Goal: Navigation & Orientation: Find specific page/section

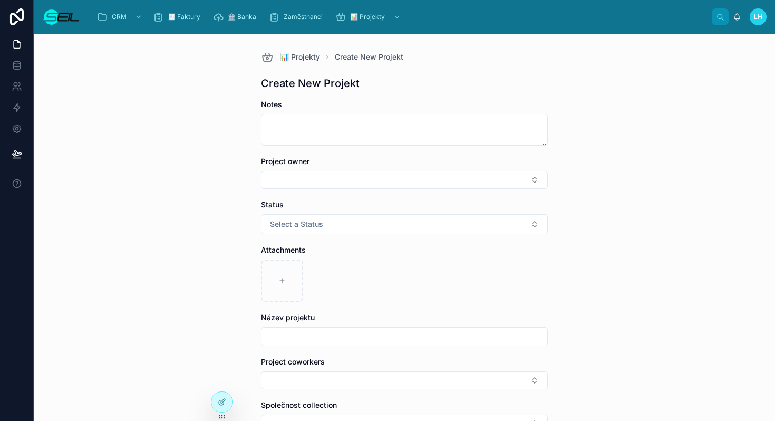
click at [62, 15] on img at bounding box center [61, 16] width 38 height 17
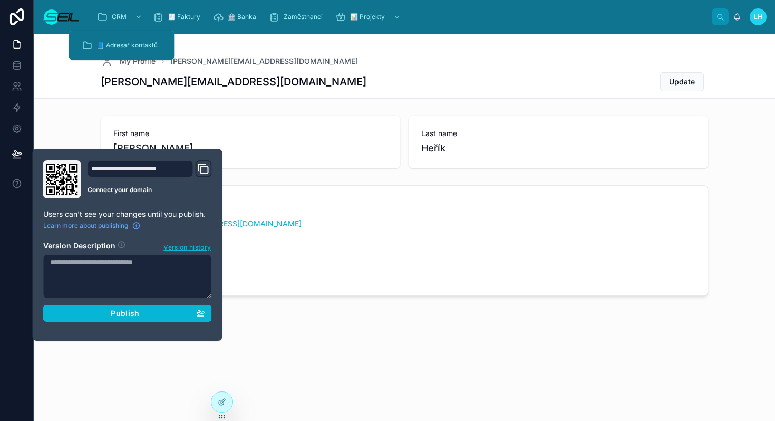
click at [75, 102] on div "Back to CRM My Profile [PERSON_NAME][EMAIL_ADDRESS][DOMAIN_NAME] [PERSON_NAME][…" at bounding box center [404, 201] width 741 height 334
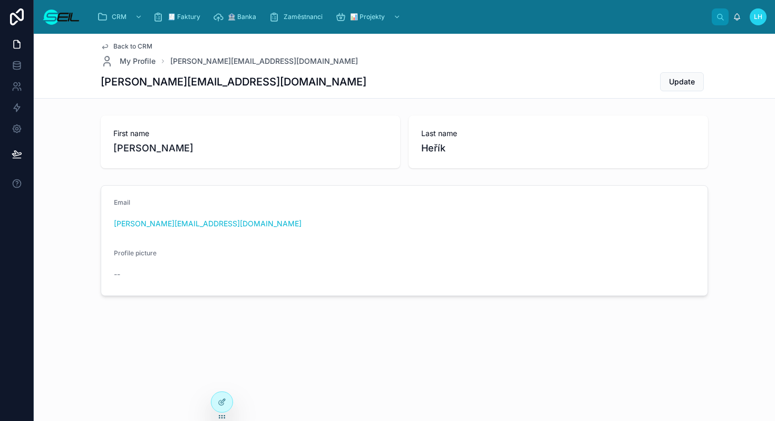
click at [55, 25] on div at bounding box center [61, 17] width 38 height 34
click at [66, 14] on img at bounding box center [61, 16] width 38 height 17
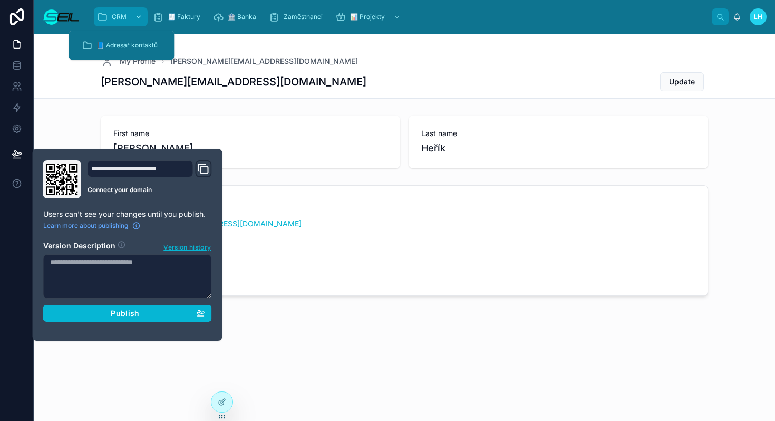
click at [122, 15] on span "CRM" at bounding box center [119, 17] width 15 height 8
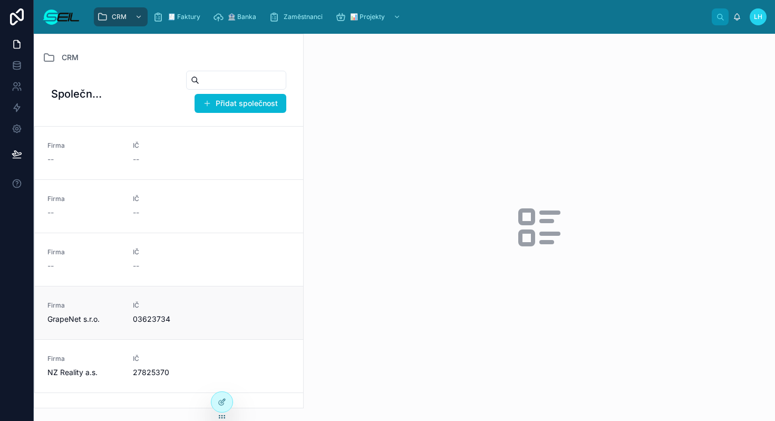
click at [201, 325] on link "Firma GrapeNet s.r.o. IČ 03623734" at bounding box center [169, 312] width 268 height 53
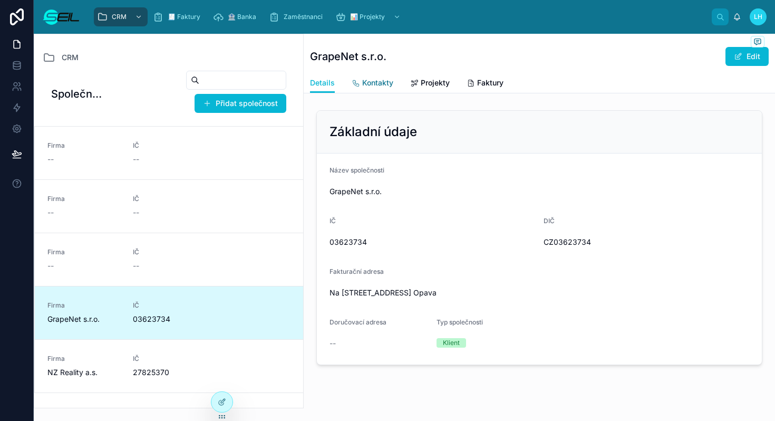
click at [384, 74] on link "Kontakty" at bounding box center [373, 83] width 42 height 21
